Goal: Find specific page/section: Find specific page/section

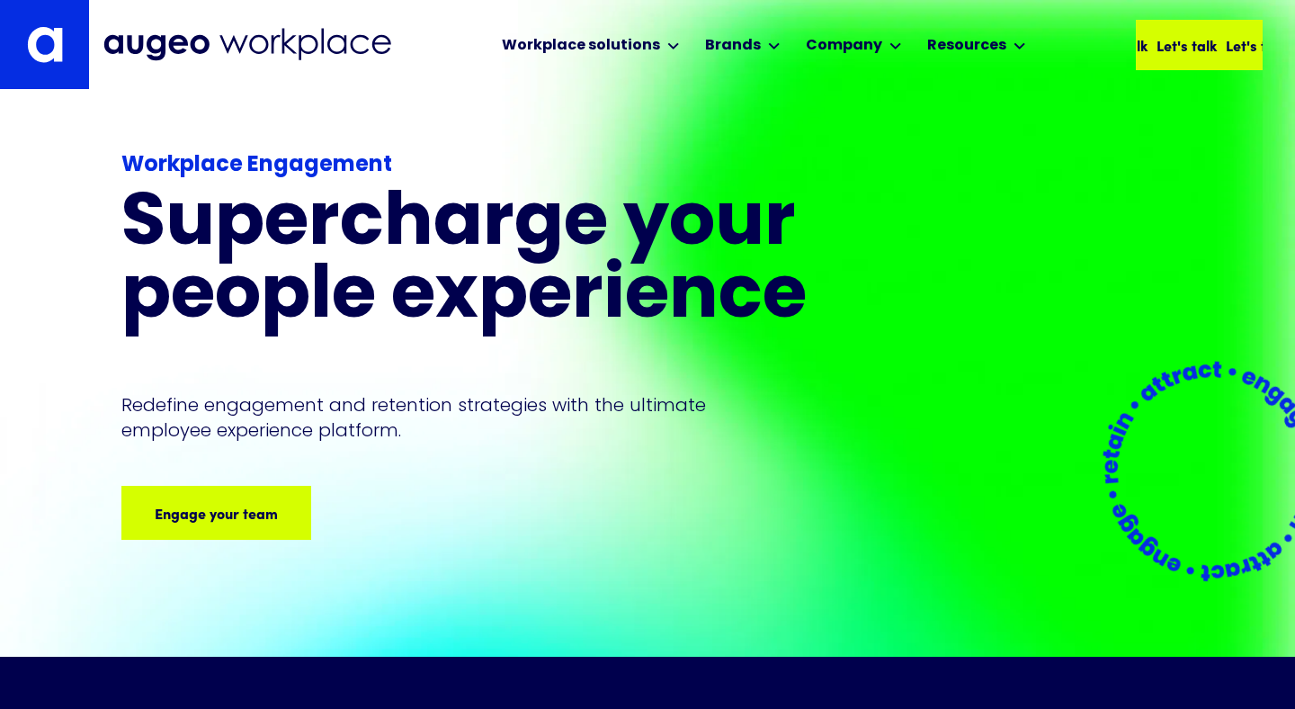
click at [1235, 44] on div "Let's talk" at bounding box center [1242, 45] width 60 height 22
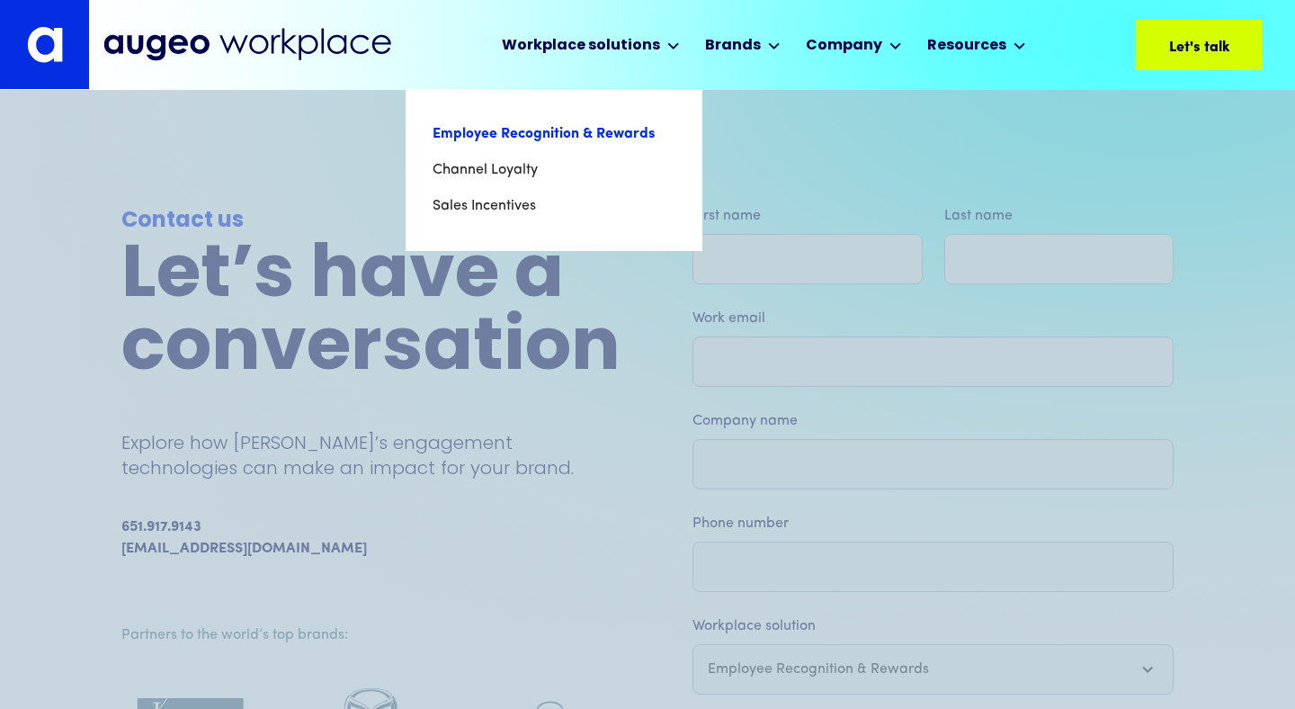
click at [546, 135] on link "Employee Recognition & Rewards" at bounding box center [554, 134] width 243 height 36
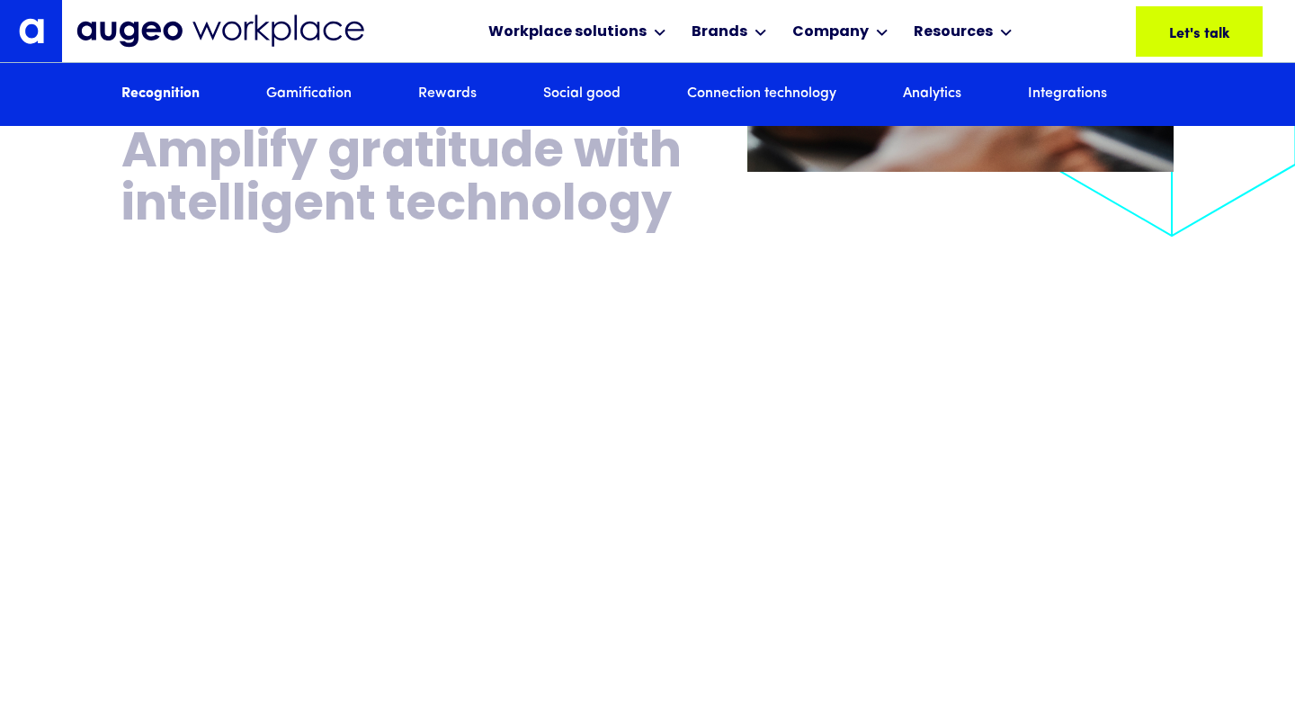
scroll to position [3153, 0]
